Goal: Task Accomplishment & Management: Use online tool/utility

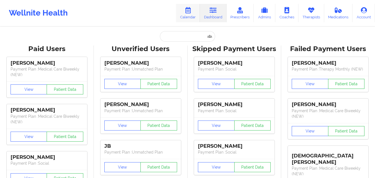
click at [190, 12] on icon at bounding box center [187, 10] width 7 height 6
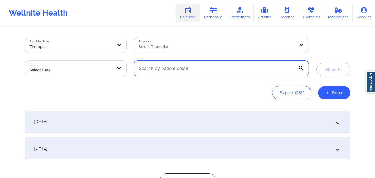
click at [173, 64] on input "text" at bounding box center [221, 69] width 174 height 16
paste input "meganjmackay1@gmail.com"
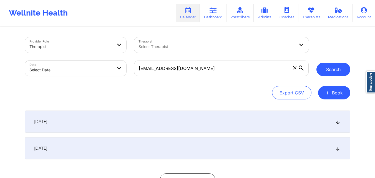
click at [326, 68] on button "Search" at bounding box center [334, 69] width 34 height 13
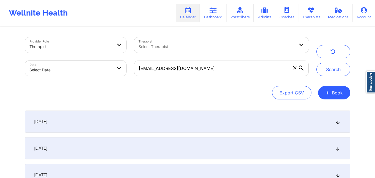
click at [340, 124] on div "[DATE]" at bounding box center [187, 122] width 325 height 22
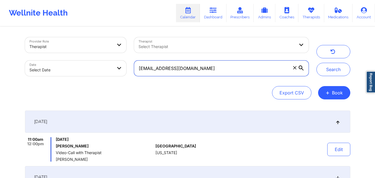
click at [197, 67] on input "meganjmackay1@gmail.com" at bounding box center [221, 69] width 174 height 16
paste input "yanira16.mj"
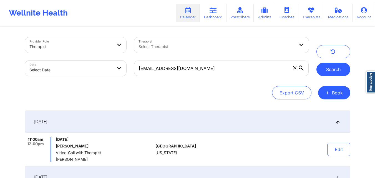
click at [333, 69] on button "Search" at bounding box center [334, 69] width 34 height 13
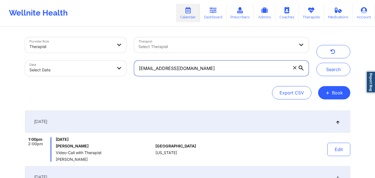
click at [217, 69] on input "yanira16.mj@gmail.com" at bounding box center [221, 69] width 174 height 16
paste input "springfield.c"
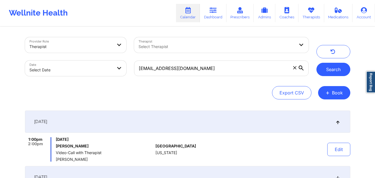
click at [340, 68] on button "Search" at bounding box center [334, 69] width 34 height 13
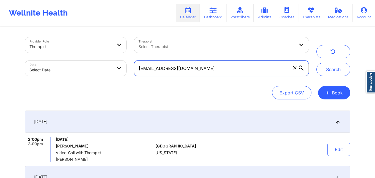
click at [207, 70] on input "springfield.cj@gmail.com" at bounding box center [221, 69] width 174 height 16
paste input "klgershengorn"
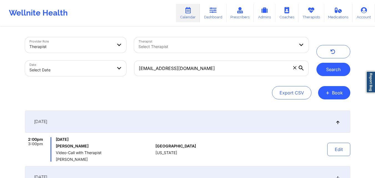
click at [325, 67] on button "Search" at bounding box center [334, 69] width 34 height 13
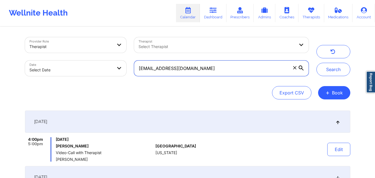
click at [211, 68] on input "klgershengorn@gmail.com" at bounding box center [221, 69] width 174 height 16
paste input "BJMM689@YAHOO.COM"
type input "BJMM689@YAHOO.COM"
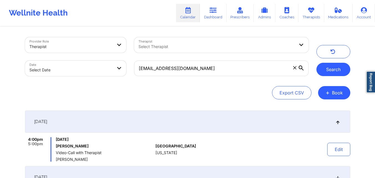
click at [329, 70] on button "Search" at bounding box center [334, 69] width 34 height 13
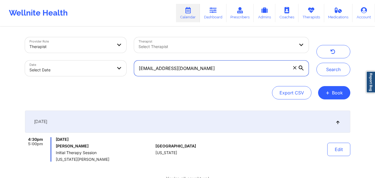
click at [200, 72] on input "BJMM689@YAHOO.COM" at bounding box center [221, 69] width 174 height 16
paste input "kathleenrossdesign@gmail.com"
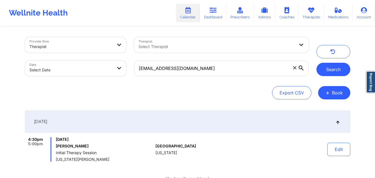
click at [334, 72] on button "Search" at bounding box center [334, 69] width 34 height 13
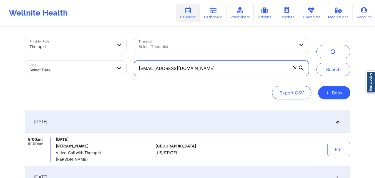
click at [207, 70] on input "kathleenrossdesign@gmail.com" at bounding box center [221, 69] width 174 height 16
paste input "madtyler10"
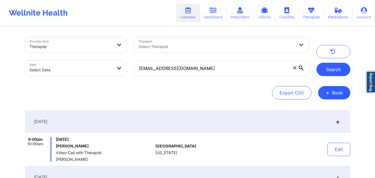
click at [337, 72] on button "Search" at bounding box center [334, 69] width 34 height 13
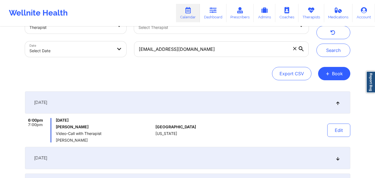
scroll to position [19, 0]
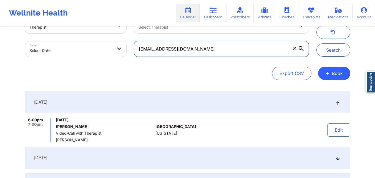
click at [217, 48] on input "madtyler10@gmail.com" at bounding box center [221, 49] width 174 height 16
paste input "rebeccatpratt"
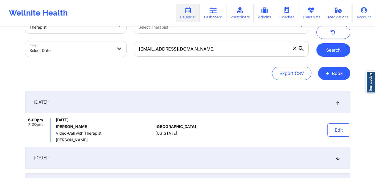
click at [332, 54] on button "Search" at bounding box center [334, 49] width 34 height 13
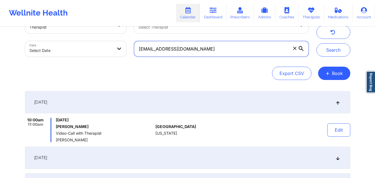
click at [185, 52] on input "rebeccatpratt@gmail.com" at bounding box center [221, 49] width 174 height 16
paste input "loramiejl"
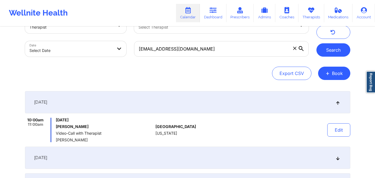
click at [325, 50] on button "Search" at bounding box center [334, 49] width 34 height 13
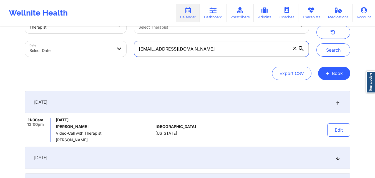
click at [202, 45] on input "loramiejl@gmail.com" at bounding box center [221, 49] width 174 height 16
paste input "elizabeth.d.reyes"
click at [317, 43] on button "Search" at bounding box center [334, 49] width 34 height 13
paste input "CAESAR.AVC@GMAIL.COM"
click at [317, 43] on button "Search" at bounding box center [334, 49] width 34 height 13
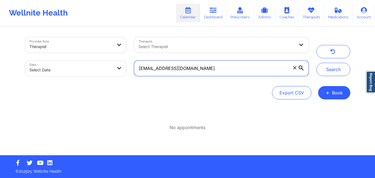
scroll to position [0, 0]
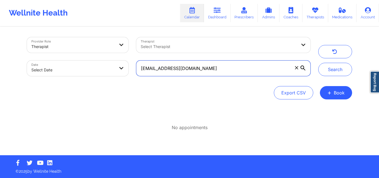
click at [210, 65] on input "CAESAR.AVC@GMAIL.COM" at bounding box center [223, 69] width 174 height 16
type input "C"
paste input "CAESAR.AVC@GMAIL.COM"
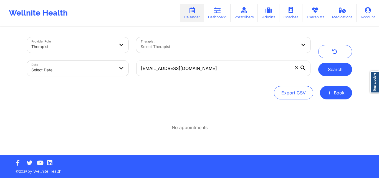
click at [345, 69] on button "Search" at bounding box center [335, 69] width 34 height 13
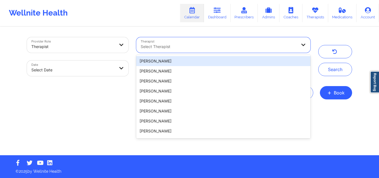
click at [222, 46] on div at bounding box center [219, 46] width 156 height 7
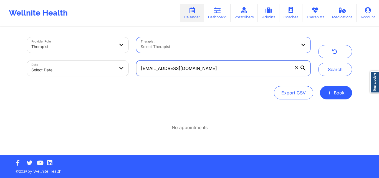
click at [223, 67] on input "CAESAR.AVC@GMAIL.COM" at bounding box center [223, 69] width 174 height 16
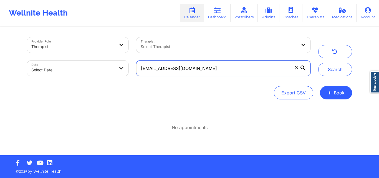
paste input "doshgiovana2@gmail.com"
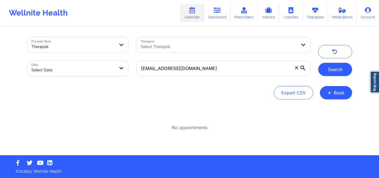
click at [339, 69] on button "Search" at bounding box center [335, 69] width 34 height 13
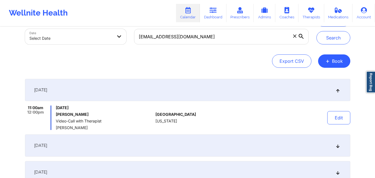
scroll to position [32, 0]
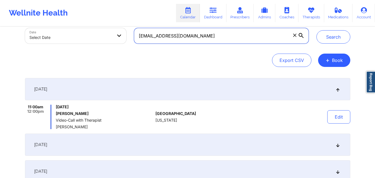
click at [200, 37] on input "doshgiovana2@gmail.com" at bounding box center [221, 36] width 174 height 16
paste input "madridcarlos.a"
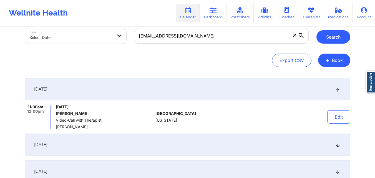
click at [334, 40] on button "Search" at bounding box center [334, 36] width 34 height 13
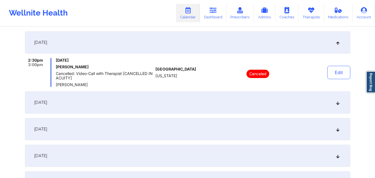
scroll to position [82, 0]
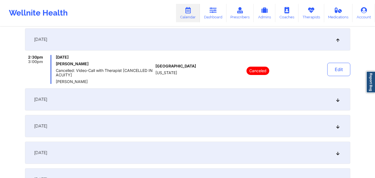
click at [337, 98] on icon at bounding box center [337, 99] width 5 height 4
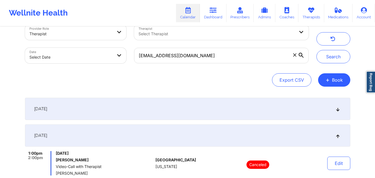
scroll to position [0, 0]
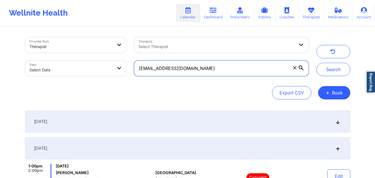
click at [193, 72] on input "madridcarlos.a@gmail.com" at bounding box center [221, 69] width 174 height 16
paste input "MilenaPalechor2"
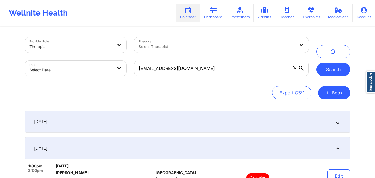
click at [325, 67] on button "Search" at bounding box center [334, 69] width 34 height 13
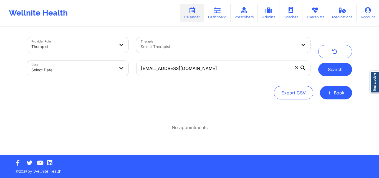
click at [335, 67] on button "Search" at bounding box center [335, 69] width 34 height 13
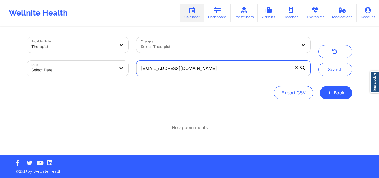
click at [219, 68] on input "MilenaPalechor2@gmail.com" at bounding box center [223, 69] width 174 height 16
paste input "jes0918@valdane"
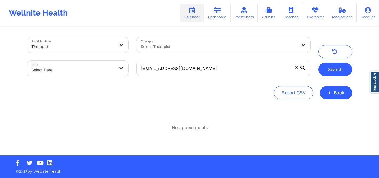
click at [329, 70] on button "Search" at bounding box center [335, 69] width 34 height 13
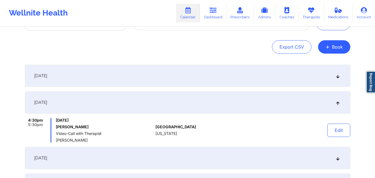
scroll to position [47, 0]
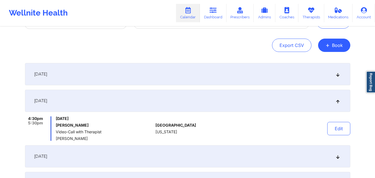
click at [333, 78] on div "[DATE]" at bounding box center [187, 74] width 325 height 22
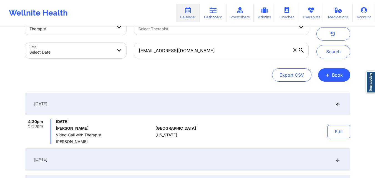
scroll to position [0, 0]
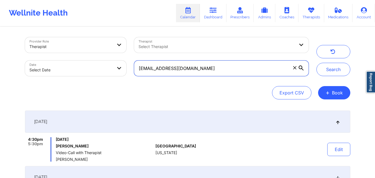
click at [204, 64] on input "jes0918@valdane.com" at bounding box center [221, 69] width 174 height 16
paste input "heather.taylor0316@gmail"
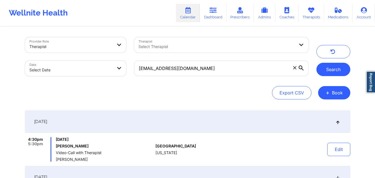
click at [328, 68] on button "Search" at bounding box center [334, 69] width 34 height 13
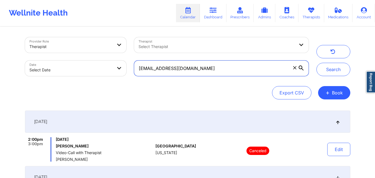
click at [205, 68] on input "heather.taylor0316@gmail.com" at bounding box center [221, 69] width 174 height 16
paste input "susz.orl"
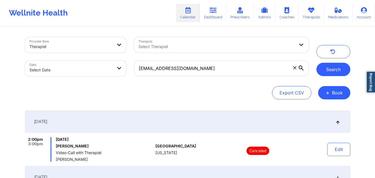
click at [325, 75] on button "Search" at bounding box center [334, 69] width 34 height 13
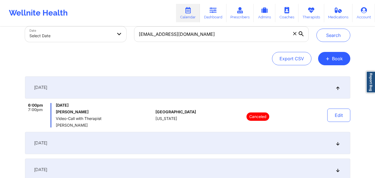
scroll to position [34, 0]
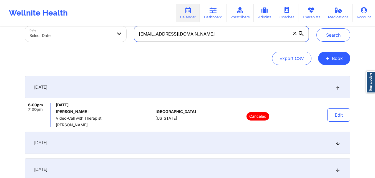
click at [219, 35] on input "susz.orl@gmail.com" at bounding box center [221, 34] width 174 height 16
paste input "alex.f28@hot"
click at [334, 37] on button "Search" at bounding box center [334, 34] width 34 height 13
click at [193, 33] on input "alex.f28@hotmail.com" at bounding box center [221, 34] width 174 height 16
paste input "rbmt1234@g"
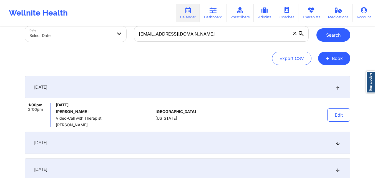
click at [336, 39] on button "Search" at bounding box center [334, 34] width 34 height 13
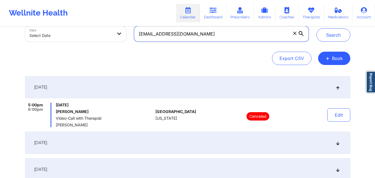
click at [224, 41] on input "rbmt1234@gmail.com" at bounding box center [221, 34] width 174 height 16
paste input "delvalapenta@yahoo"
click at [317, 28] on button "Search" at bounding box center [334, 34] width 34 height 13
paste input "chanelle0699@gmail"
click at [317, 28] on button "Search" at bounding box center [334, 34] width 34 height 13
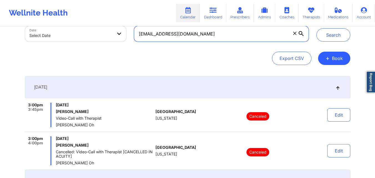
click at [210, 39] on input "chanelle0699@gmail.com" at bounding box center [221, 34] width 174 height 16
paste input "matiasrodriguez01@hot"
click at [317, 28] on button "Search" at bounding box center [334, 34] width 34 height 13
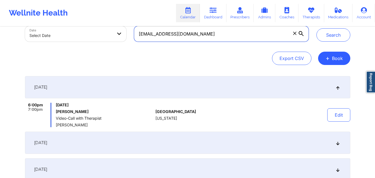
paste input "indypaniagua@icloud"
click at [317, 28] on button "Search" at bounding box center [334, 34] width 34 height 13
click at [210, 40] on input "mindypaniagua@icloud.com" at bounding box center [221, 34] width 174 height 16
paste input "tammy.munoz@live"
click at [317, 28] on button "Search" at bounding box center [334, 34] width 34 height 13
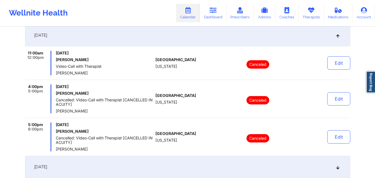
scroll to position [0, 0]
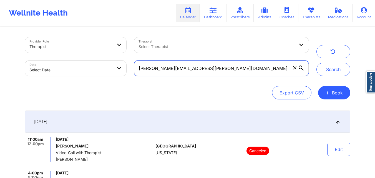
click at [189, 74] on input "tammy.munoz@live.com" at bounding box center [221, 69] width 174 height 16
paste input "lexipinchuk@gmail"
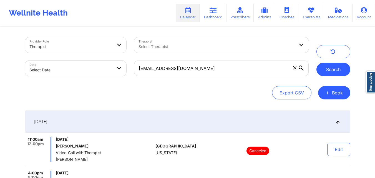
click at [345, 64] on button "Search" at bounding box center [334, 69] width 34 height 13
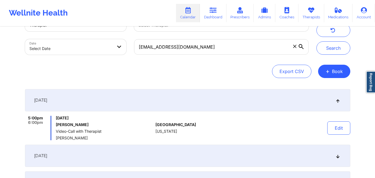
scroll to position [22, 0]
click at [220, 51] on input "lexipinchuk@gmail.com" at bounding box center [221, 47] width 174 height 16
paste input "vivianac99@icloud"
click at [330, 46] on button "Search" at bounding box center [334, 47] width 34 height 13
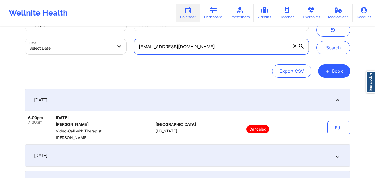
click at [203, 47] on input "vivianac99@icloud.com" at bounding box center [221, 47] width 174 height 16
paste input "nedab69@gmail"
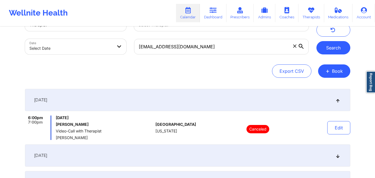
click at [333, 46] on button "Search" at bounding box center [334, 47] width 34 height 13
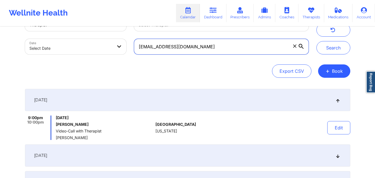
click at [237, 45] on input "nedab69@gmail.com" at bounding box center [221, 47] width 174 height 16
paste input "earthdriller"
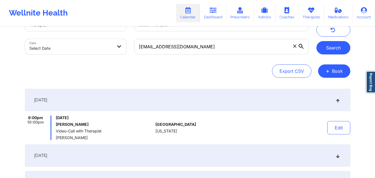
click at [332, 44] on button "Search" at bounding box center [334, 47] width 34 height 13
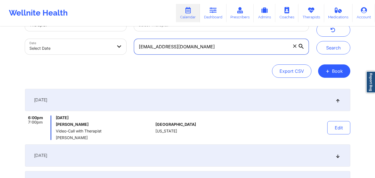
click at [195, 48] on input "earthdriller@gmail.com" at bounding box center [221, 47] width 174 height 16
paste input "sarahsaloff"
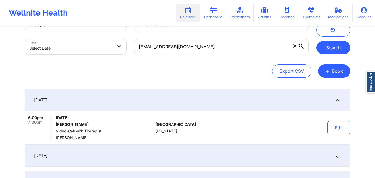
click at [331, 45] on button "Search" at bounding box center [334, 47] width 34 height 13
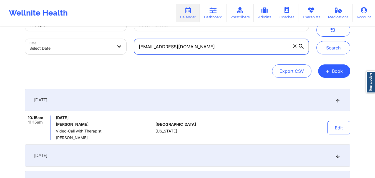
click at [209, 47] on input "sarahsaloff@gmail.com" at bounding box center [221, 47] width 174 height 16
paste input "kingdomgirld@ao"
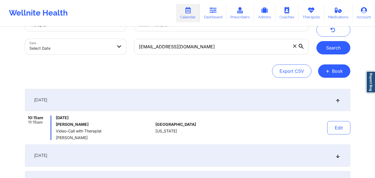
click at [331, 46] on button "Search" at bounding box center [334, 47] width 34 height 13
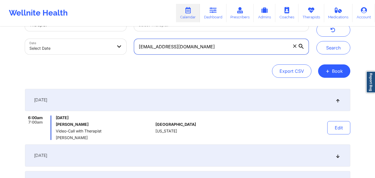
click at [249, 44] on input "kingdomgirld@aol.com" at bounding box center [221, 47] width 174 height 16
paste input "naturenikki35@yahoo"
click at [317, 41] on button "Search" at bounding box center [334, 47] width 34 height 13
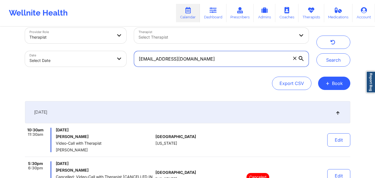
scroll to position [9, 0]
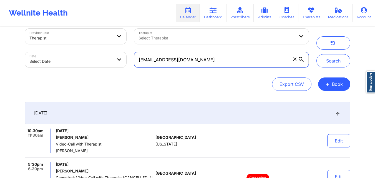
paste input "pfeffer.oliver@gmail"
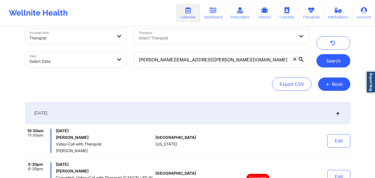
click at [325, 64] on button "Search" at bounding box center [334, 60] width 34 height 13
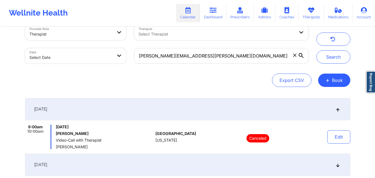
scroll to position [13, 0]
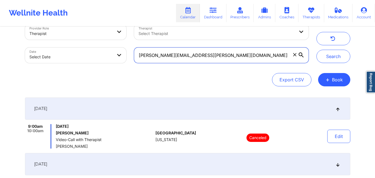
click at [200, 56] on input "pfeffer.oliver@gmail.com" at bounding box center [221, 55] width 174 height 16
paste input "KCnunez91@outlook"
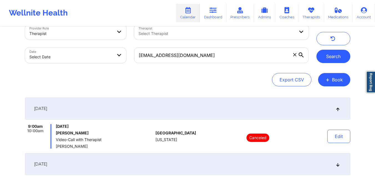
click at [333, 59] on button "Search" at bounding box center [334, 56] width 34 height 13
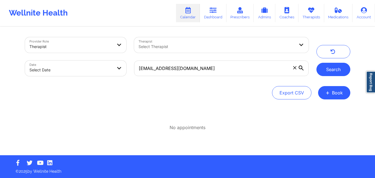
scroll to position [0, 0]
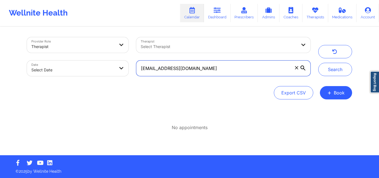
click at [230, 66] on input "KCnunez91@outlook.com" at bounding box center [223, 69] width 174 height 16
paste input "graciehrnndz@yahoo"
click at [318, 63] on button "Search" at bounding box center [335, 69] width 34 height 13
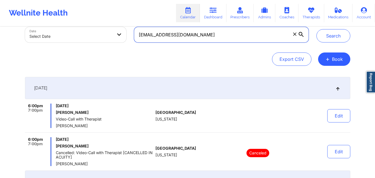
scroll to position [11, 0]
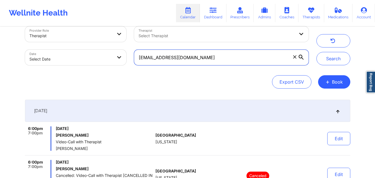
click at [213, 57] on input "graciehrnndz@yahoo.com" at bounding box center [221, 58] width 174 height 16
paste input "meshallshan@gmail"
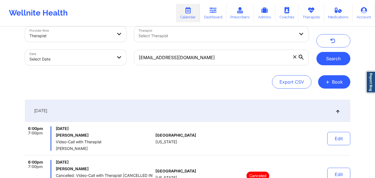
click at [322, 57] on button "Search" at bounding box center [334, 58] width 34 height 13
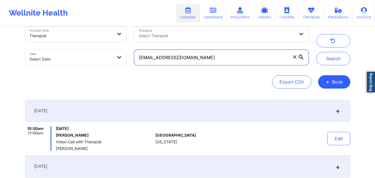
click at [217, 63] on input "meshallshan@gmail.com" at bounding box center [221, 58] width 174 height 16
paste input "debrafl561"
type input "debrafl561@gmail.com"
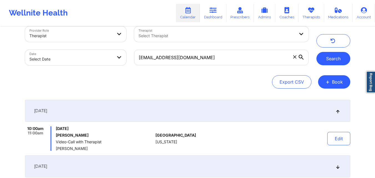
click at [333, 52] on button "Search" at bounding box center [334, 58] width 34 height 13
click at [207, 12] on link "Dashboard" at bounding box center [213, 13] width 27 height 18
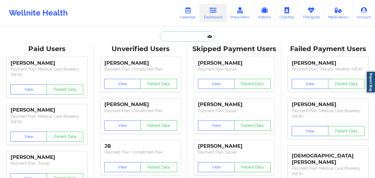
click at [182, 37] on input "text" at bounding box center [187, 36] width 55 height 11
paste input "VEGA, YAMAYRA E"
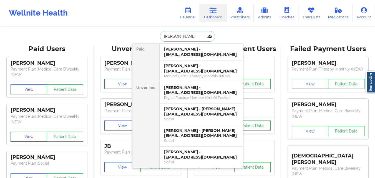
click at [163, 36] on input "VEGA" at bounding box center [187, 36] width 55 height 11
paste input ", YAMAYRA EVEGA"
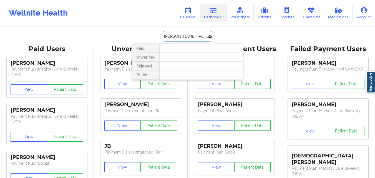
click at [174, 37] on input "VEGA, YAMAYRA E VEGA" at bounding box center [187, 36] width 55 height 11
click at [185, 36] on input "YAMAYRA E VEGA" at bounding box center [187, 36] width 55 height 11
click at [194, 36] on input "YAMAYRA VEGA" at bounding box center [187, 36] width 55 height 11
type input "YAMAYRA"
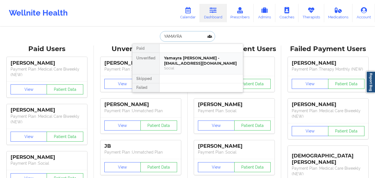
click at [201, 62] on div "Yamayra Enid Vega Rivera - vegayamayra23@gmail.com" at bounding box center [201, 61] width 74 height 10
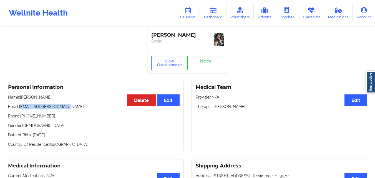
drag, startPoint x: 72, startPoint y: 107, endPoint x: 20, endPoint y: 108, distance: 51.6
click at [20, 108] on p "Email: vegayamayra23@gmail.com" at bounding box center [94, 107] width 172 height 6
copy p "[EMAIL_ADDRESS][DOMAIN_NAME]"
click at [210, 10] on link "Dashboard" at bounding box center [213, 13] width 27 height 18
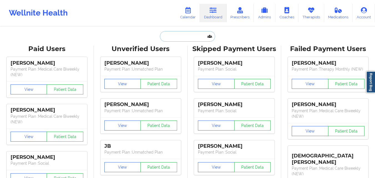
click at [189, 38] on input "text" at bounding box center [187, 36] width 55 height 11
paste input "HERNANDEZ, CORINA"
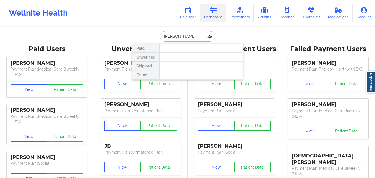
drag, startPoint x: 188, startPoint y: 36, endPoint x: 159, endPoint y: 36, distance: 29.4
click at [160, 36] on input "HERNANDEZ, CORINA" at bounding box center [187, 36] width 55 height 11
type input "CORINA"
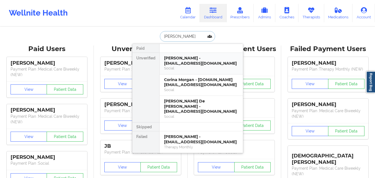
click at [188, 59] on div "Corina Hernandez - csorib11@hotmail.com" at bounding box center [201, 61] width 74 height 10
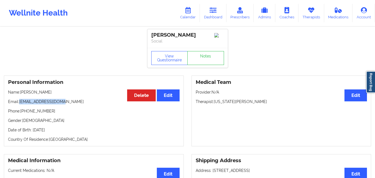
drag, startPoint x: 62, startPoint y: 106, endPoint x: 20, endPoint y: 104, distance: 41.4
click at [20, 104] on p "Email: csorib11@hotmail.com" at bounding box center [94, 102] width 172 height 6
copy p "[EMAIL_ADDRESS][DOMAIN_NAME]"
click at [214, 15] on link "Dashboard" at bounding box center [213, 13] width 27 height 18
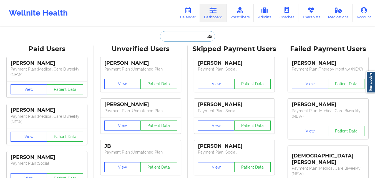
click at [192, 36] on input "text" at bounding box center [187, 36] width 55 height 11
paste input "BRADDOCK, TAMRA"
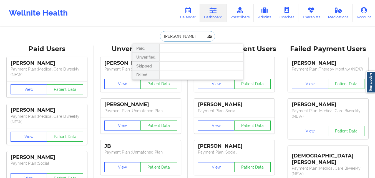
drag, startPoint x: 186, startPoint y: 36, endPoint x: 155, endPoint y: 35, distance: 31.4
click at [155, 35] on div "BRADDOCK, TAMRA Paid Unverified Skipped Failed" at bounding box center [187, 36] width 111 height 11
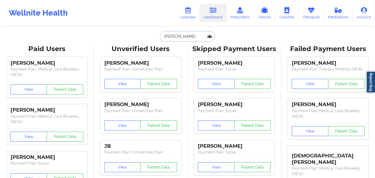
type input "TAMRA"
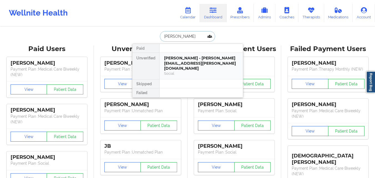
click at [188, 59] on div "Tamra Braddock - tamra.braddock@gmail.com" at bounding box center [201, 64] width 74 height 16
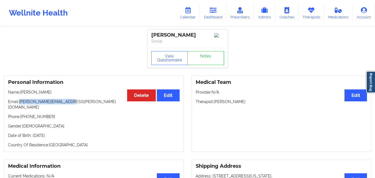
drag, startPoint x: 71, startPoint y: 104, endPoint x: 20, endPoint y: 103, distance: 50.5
click at [20, 103] on p "Email: tamra.braddock@gmail.com" at bounding box center [94, 104] width 172 height 11
copy p "[PERSON_NAME][EMAIL_ADDRESS][PERSON_NAME][DOMAIN_NAME]"
click at [212, 10] on icon at bounding box center [213, 10] width 7 height 6
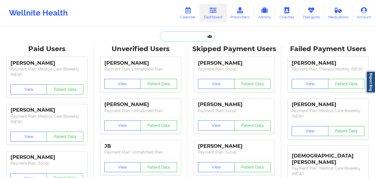
click at [183, 37] on input "text" at bounding box center [187, 36] width 55 height 11
paste input "YNIRIO, ALICE M"
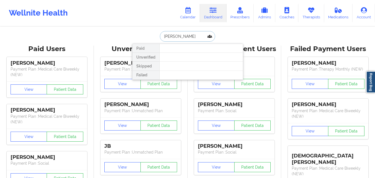
drag, startPoint x: 177, startPoint y: 36, endPoint x: 160, endPoint y: 36, distance: 16.9
click at [160, 36] on input "YNIRIO, ALICE M" at bounding box center [187, 36] width 55 height 11
type input "ALICE M"
click at [187, 34] on input "ALICE M" at bounding box center [187, 36] width 55 height 11
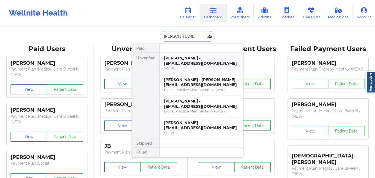
click at [191, 60] on div "Alice M Ynirio - aynirioramirez@gmail.com" at bounding box center [201, 61] width 74 height 10
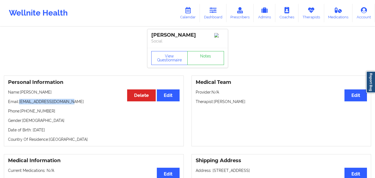
drag, startPoint x: 67, startPoint y: 103, endPoint x: 19, endPoint y: 104, distance: 47.5
click at [19, 104] on p "Email: aynirioramirez@gmail.com" at bounding box center [94, 102] width 172 height 6
copy p "[EMAIL_ADDRESS][DOMAIN_NAME]"
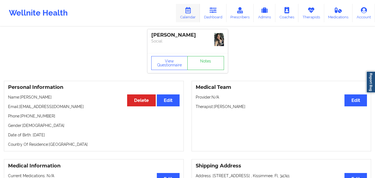
click at [190, 5] on link "Calendar" at bounding box center [188, 13] width 24 height 18
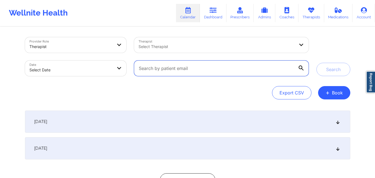
click at [193, 72] on input "text" at bounding box center [221, 69] width 174 height 16
paste input "[EMAIL_ADDRESS][DOMAIN_NAME]"
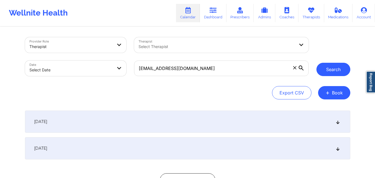
click at [327, 67] on button "Search" at bounding box center [334, 69] width 34 height 13
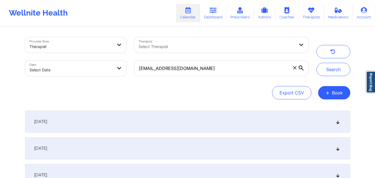
click at [338, 122] on icon at bounding box center [337, 122] width 5 height 4
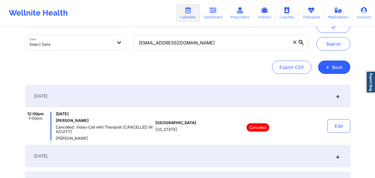
scroll to position [26, 0]
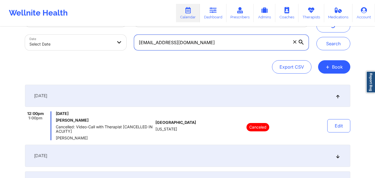
click at [204, 40] on input "[EMAIL_ADDRESS][DOMAIN_NAME]" at bounding box center [221, 43] width 174 height 16
paste input "csorib11@hot"
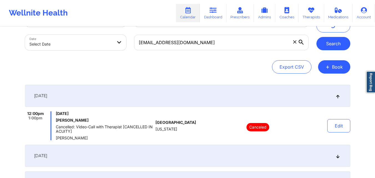
click at [327, 44] on button "Search" at bounding box center [334, 43] width 34 height 13
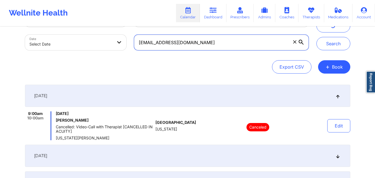
click at [197, 41] on input "[EMAIL_ADDRESS][DOMAIN_NAME]" at bounding box center [221, 43] width 174 height 16
paste input "[PERSON_NAME].[PERSON_NAME]@g"
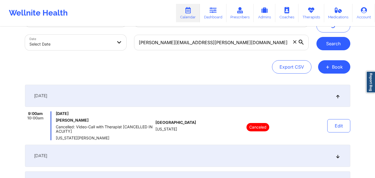
click at [328, 42] on button "Search" at bounding box center [334, 43] width 34 height 13
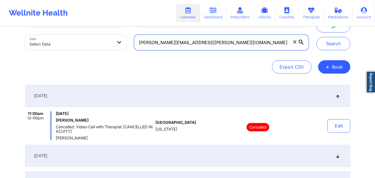
click at [200, 41] on input "[PERSON_NAME][EMAIL_ADDRESS][PERSON_NAME][DOMAIN_NAME]" at bounding box center [221, 43] width 174 height 16
paste input "aynirioramirez"
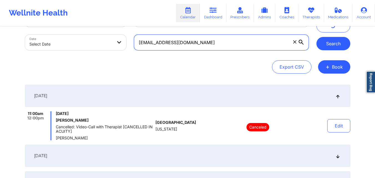
type input "[EMAIL_ADDRESS][DOMAIN_NAME]"
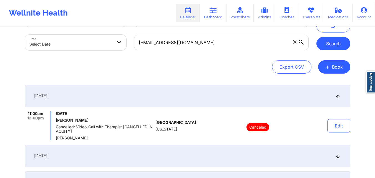
click at [330, 42] on button "Search" at bounding box center [334, 43] width 34 height 13
